Goal: Information Seeking & Learning: Learn about a topic

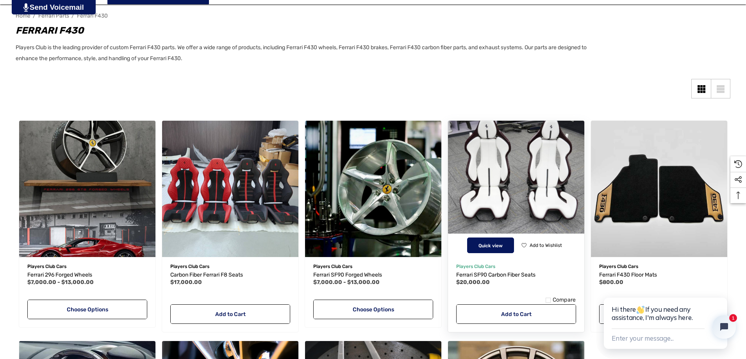
click at [493, 240] on button "Quick view" at bounding box center [490, 245] width 47 height 16
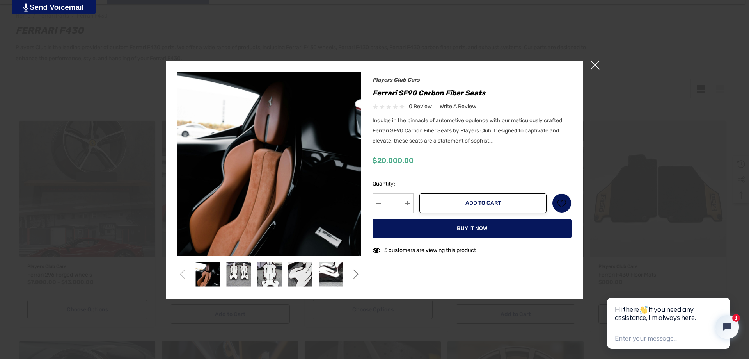
click at [288, 235] on img at bounding box center [269, 163] width 183 height 183
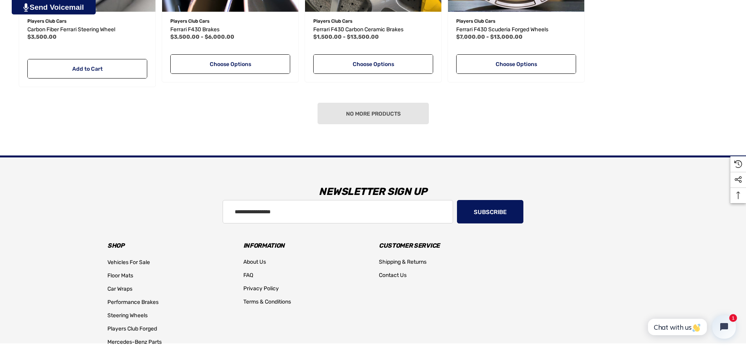
scroll to position [618, 0]
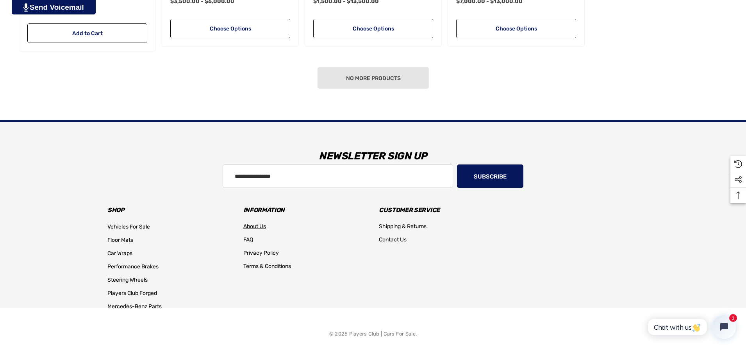
click at [248, 226] on span "About Us" at bounding box center [254, 226] width 23 height 7
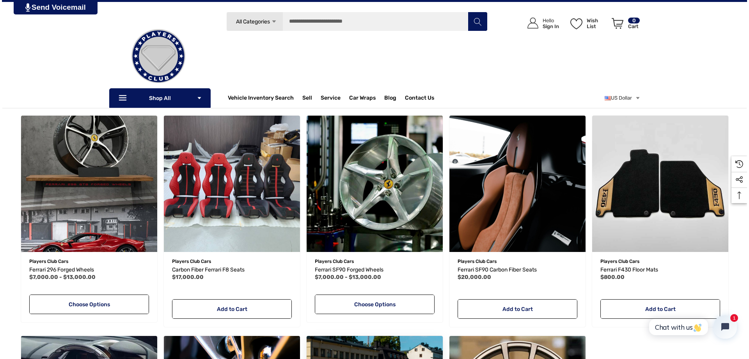
scroll to position [110, 0]
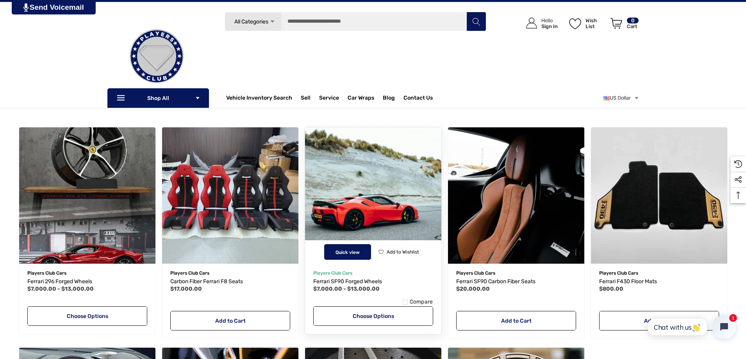
click at [354, 255] on button "Quick view" at bounding box center [347, 252] width 47 height 16
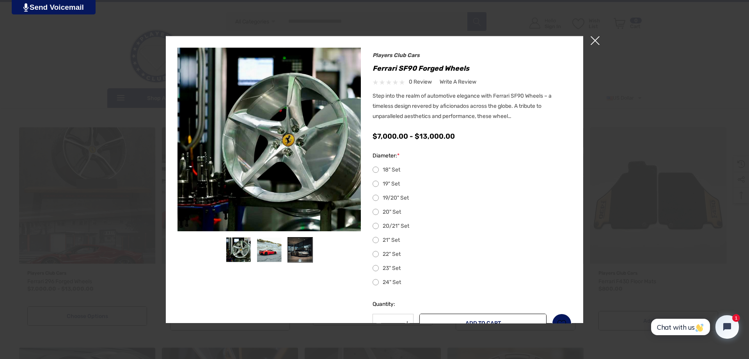
click at [304, 255] on img at bounding box center [300, 249] width 25 height 25
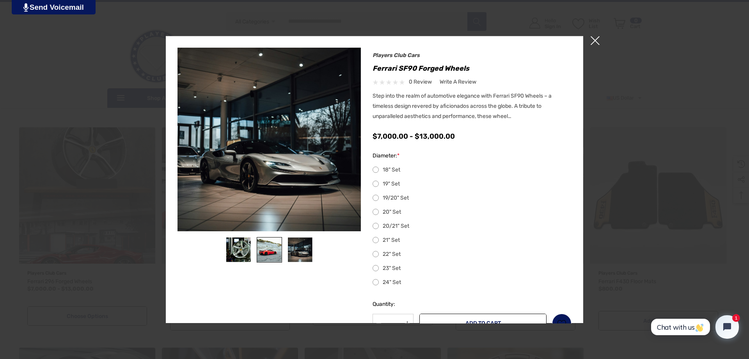
click at [263, 254] on img at bounding box center [269, 249] width 25 height 25
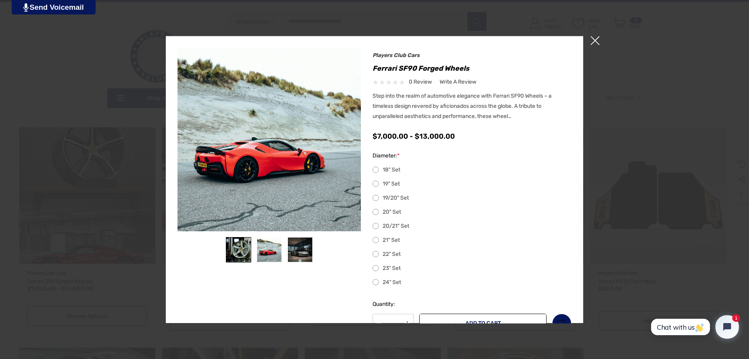
click at [237, 252] on img at bounding box center [238, 249] width 25 height 25
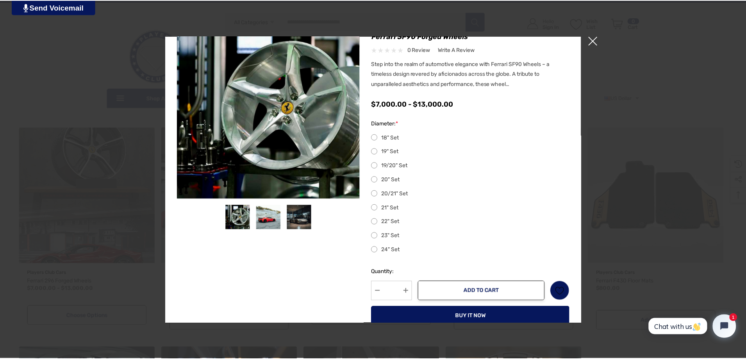
scroll to position [0, 0]
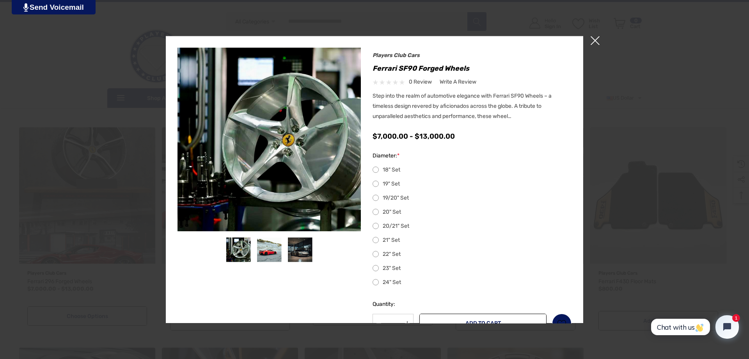
click at [596, 39] on span "×" at bounding box center [595, 40] width 9 height 9
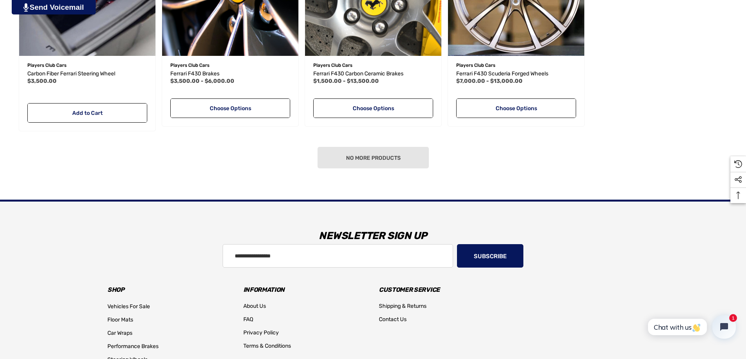
scroll to position [540, 0]
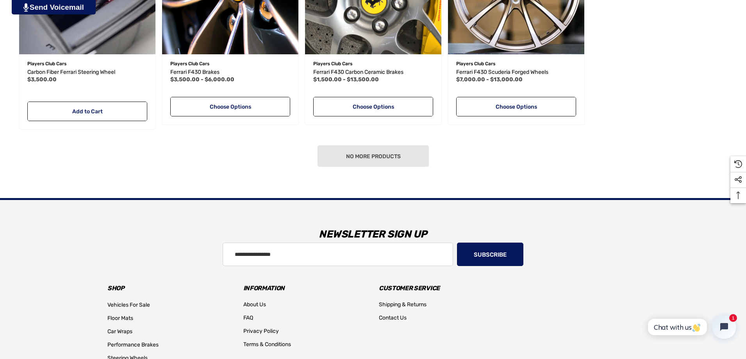
click at [367, 157] on div "No more products" at bounding box center [373, 155] width 714 height 21
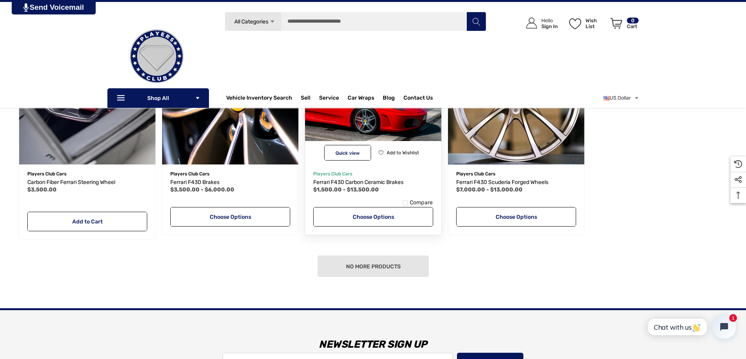
scroll to position [423, 0]
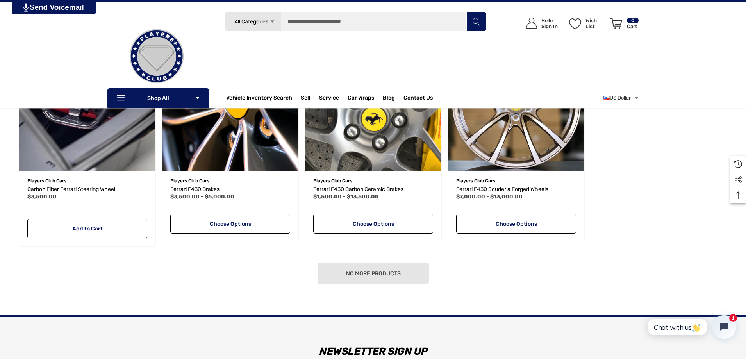
click at [371, 273] on div "No more products" at bounding box center [373, 272] width 714 height 21
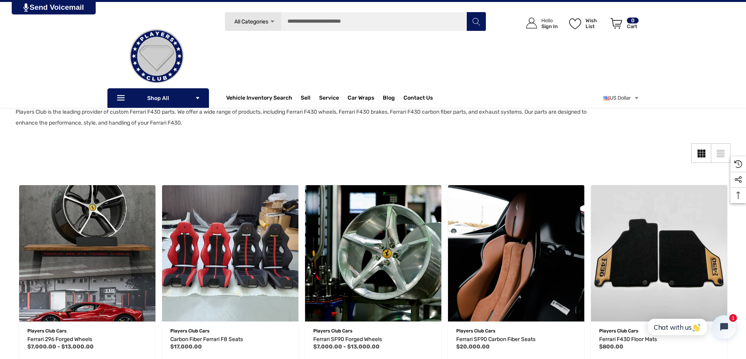
scroll to position [0, 0]
